Goal: Transaction & Acquisition: Purchase product/service

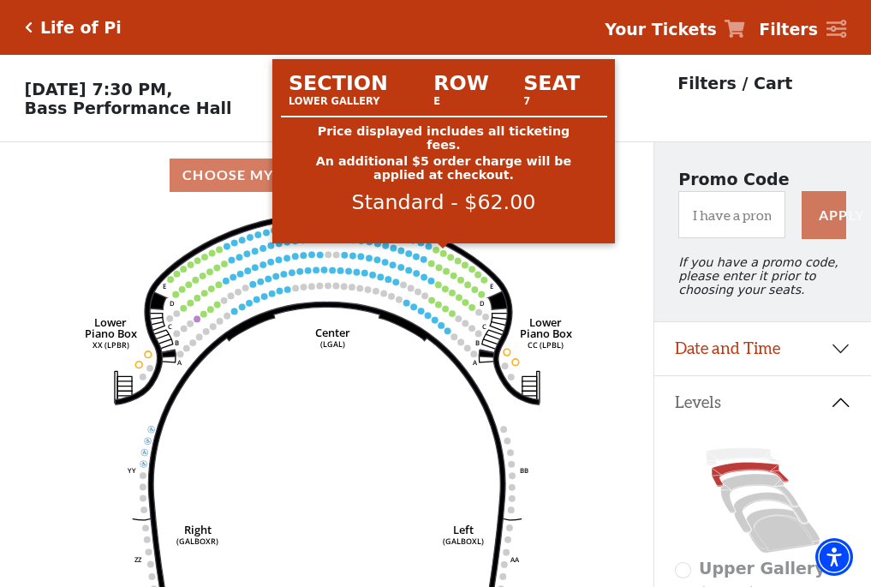
scroll to position [80, 0]
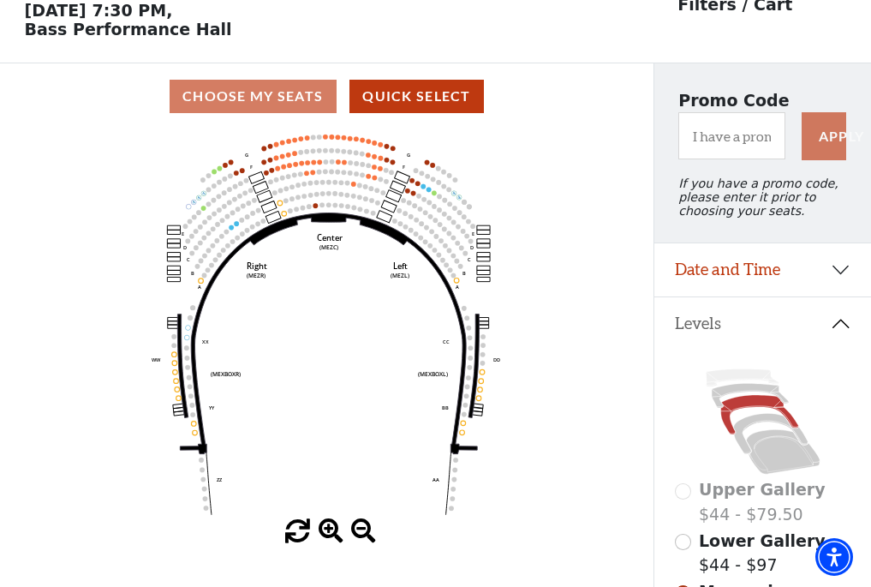
scroll to position [80, 0]
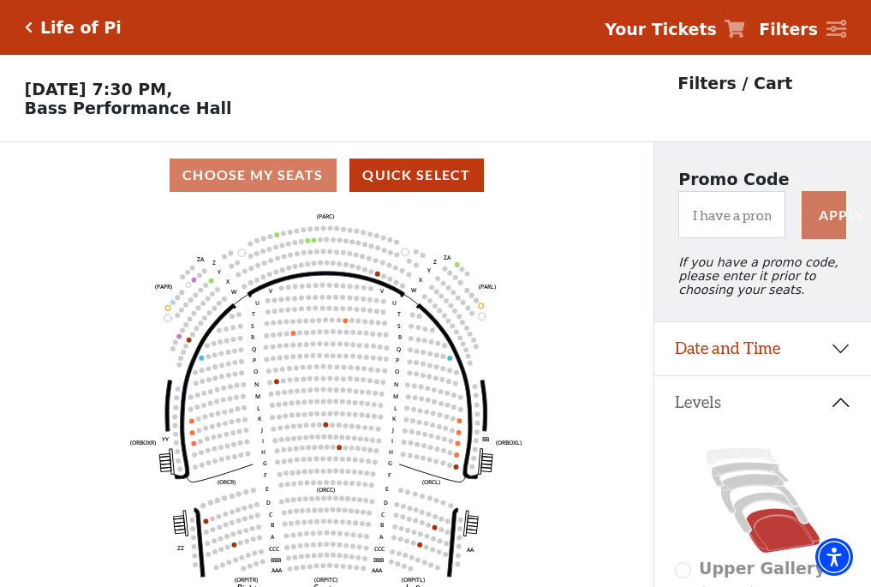
scroll to position [80, 0]
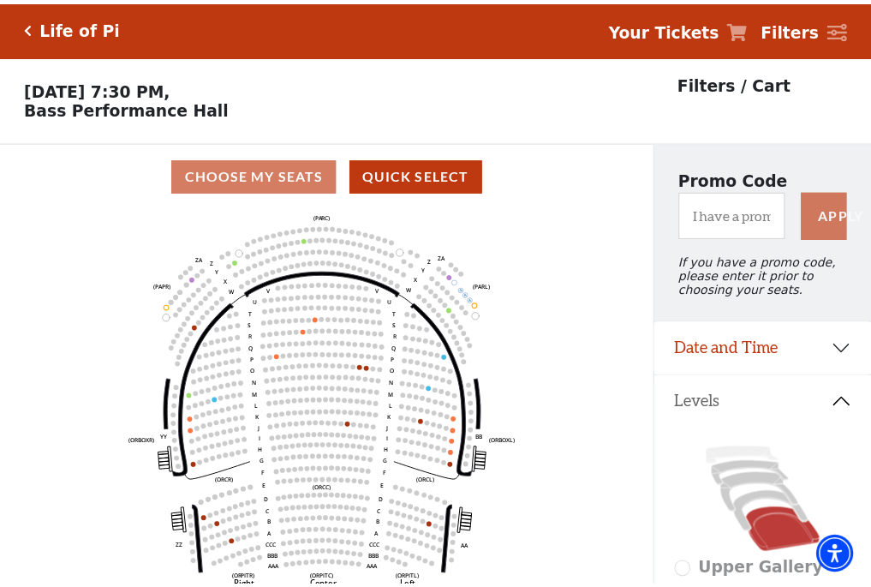
scroll to position [80, 0]
